Goal: Transaction & Acquisition: Subscribe to service/newsletter

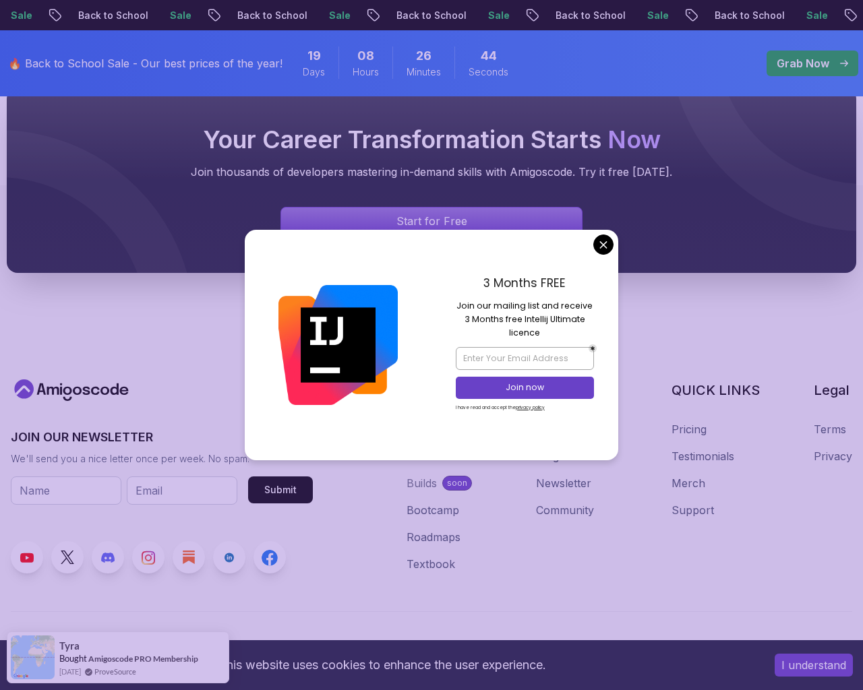
scroll to position [5054, 0]
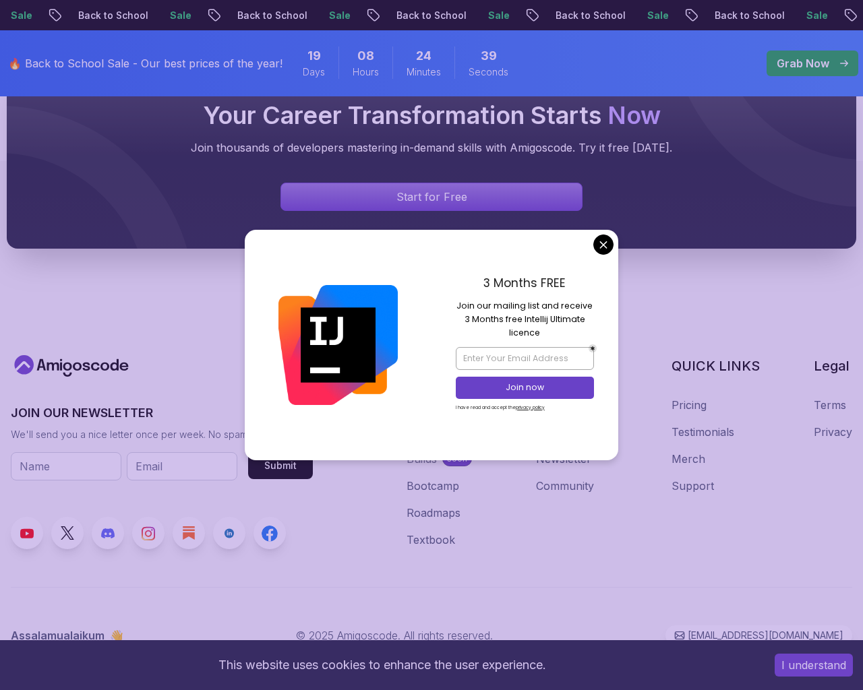
scroll to position [860, 0]
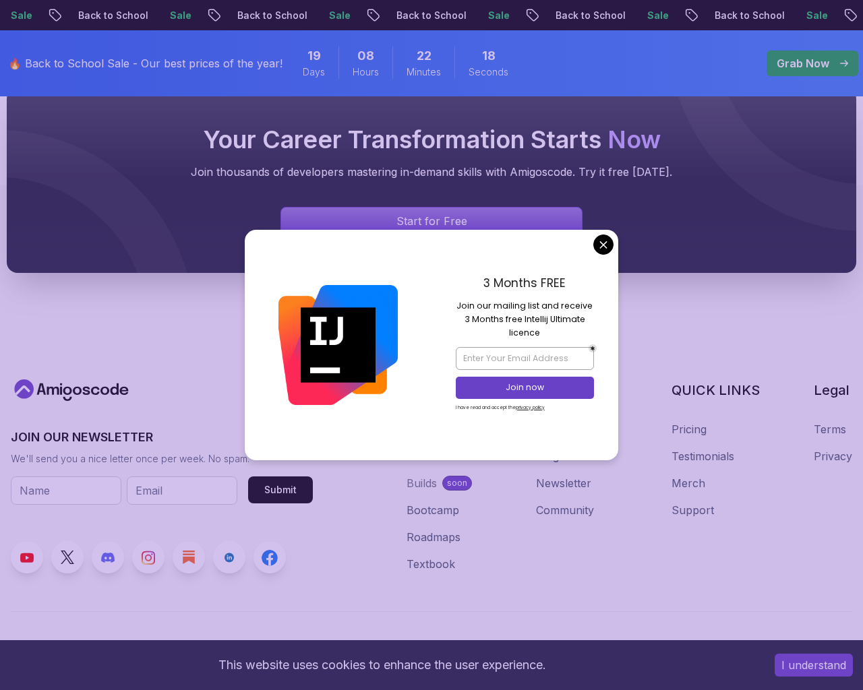
scroll to position [6215, 0]
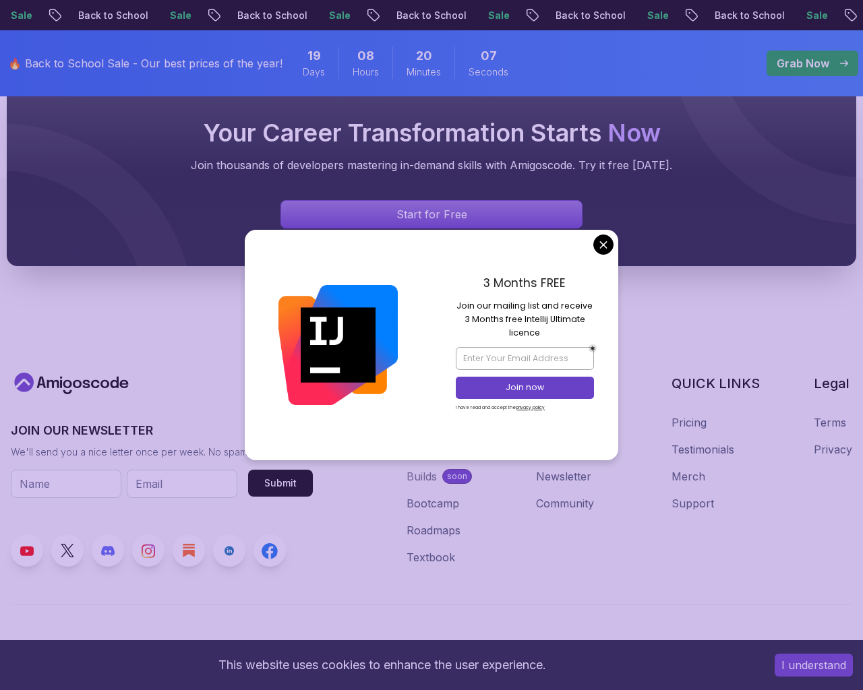
scroll to position [1375, 0]
